Goal: Information Seeking & Learning: Find specific page/section

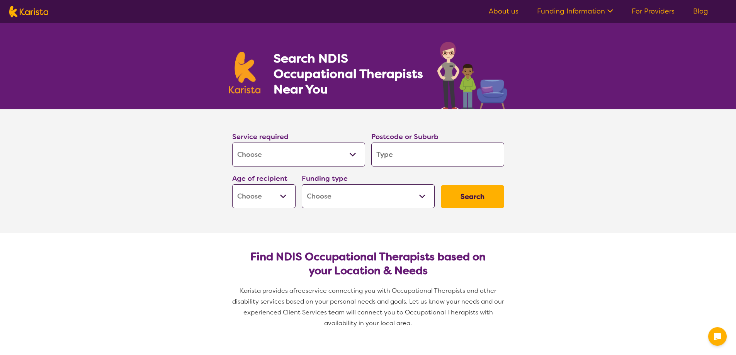
select select "[MEDICAL_DATA]"
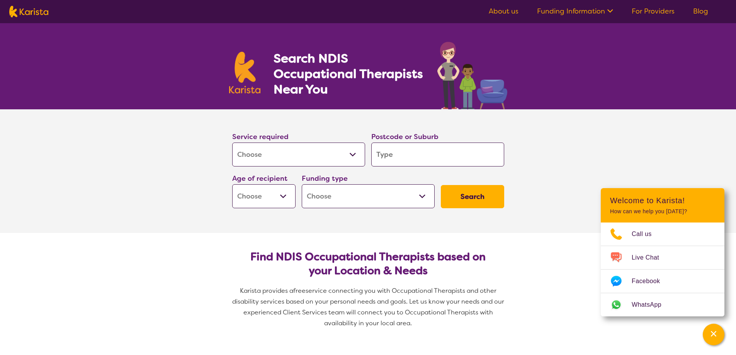
click at [350, 154] on select "Allied Health Assistant Assessment ([MEDICAL_DATA] or [MEDICAL_DATA]) Behaviour…" at bounding box center [298, 154] width 133 height 24
select select "Assessment ([MEDICAL_DATA] or [MEDICAL_DATA])"
click at [232, 142] on select "Allied Health Assistant Assessment ([MEDICAL_DATA] or [MEDICAL_DATA]) Behaviour…" at bounding box center [298, 154] width 133 height 24
select select "Assessment ([MEDICAL_DATA] or [MEDICAL_DATA])"
click at [394, 152] on input "search" at bounding box center [437, 154] width 133 height 24
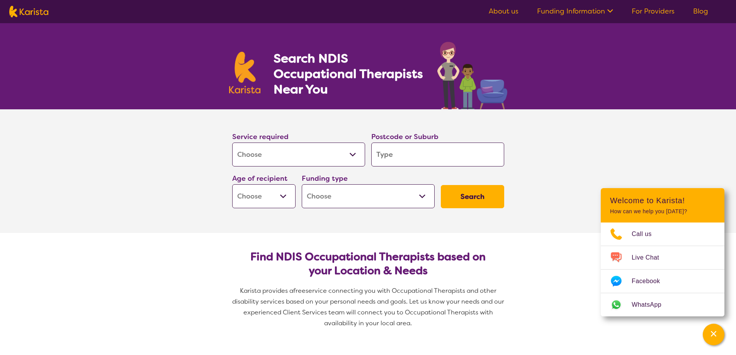
type input "4650"
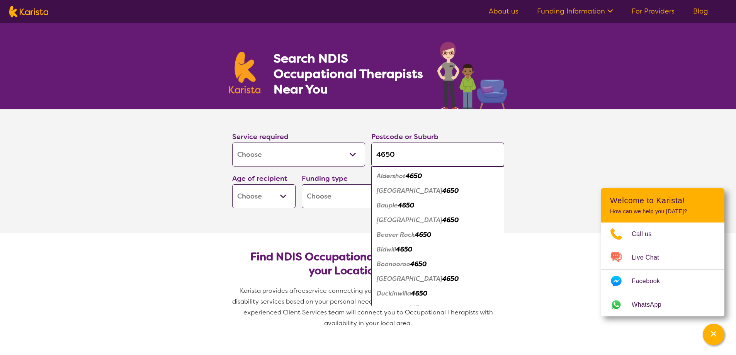
click at [282, 196] on select "Early Childhood - 0 to 9 Child - 10 to 11 Adolescent - 12 to 17 Adult - 18 to 6…" at bounding box center [263, 196] width 63 height 24
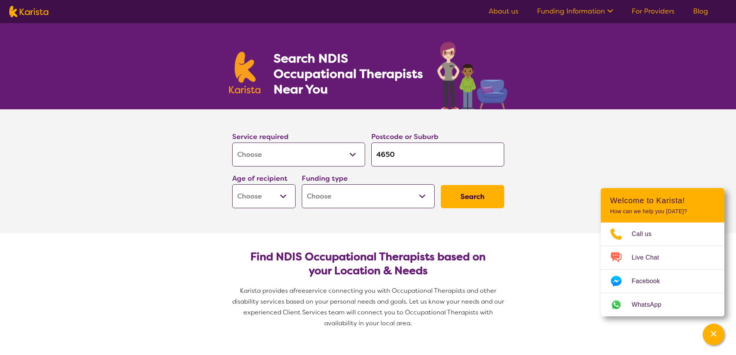
select select "EC"
click at [232, 184] on select "Early Childhood - 0 to 9 Child - 10 to 11 Adolescent - 12 to 17 Adult - 18 to 6…" at bounding box center [263, 196] width 63 height 24
select select "EC"
click at [421, 195] on select "Home Care Package (HCP) National Disability Insurance Scheme (NDIS) I don't know" at bounding box center [368, 196] width 133 height 24
select select "NDIS"
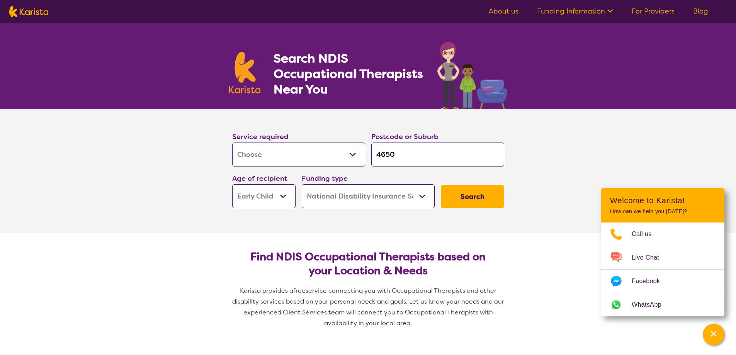
click at [302, 184] on select "Home Care Package (HCP) National Disability Insurance Scheme (NDIS) I don't know" at bounding box center [368, 196] width 133 height 24
select select "NDIS"
click at [465, 199] on button "Search" at bounding box center [472, 196] width 63 height 23
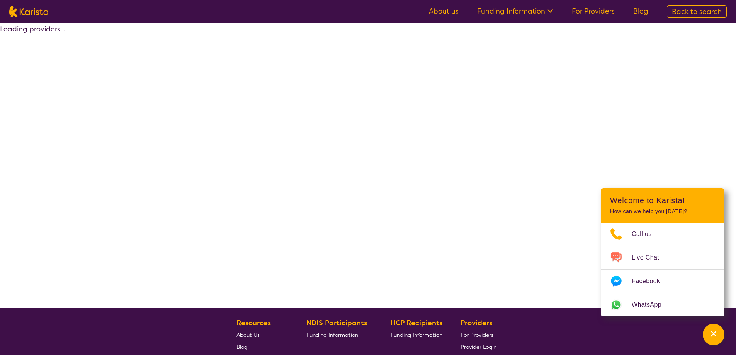
select select "NDIS"
select select "Assessment ([MEDICAL_DATA] or [MEDICAL_DATA])"
select select "EC"
